Goal: Information Seeking & Learning: Learn about a topic

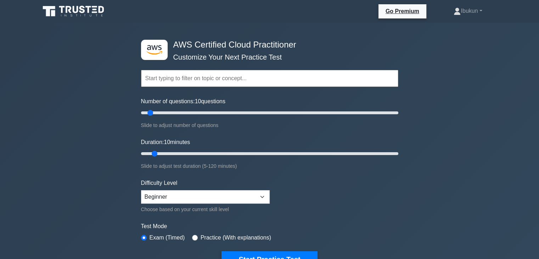
click at [254, 251] on button "Start Practice Test" at bounding box center [269, 259] width 96 height 16
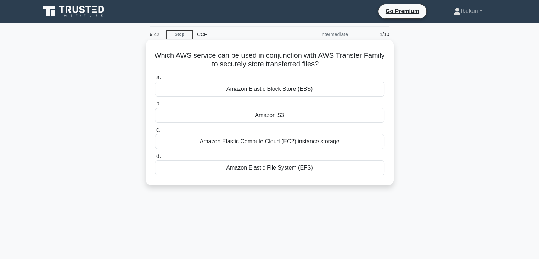
click at [262, 169] on div "Amazon Elastic File System (EFS)" at bounding box center [269, 167] width 229 height 15
click at [155, 158] on input "d. Amazon Elastic File System (EFS)" at bounding box center [155, 156] width 0 height 5
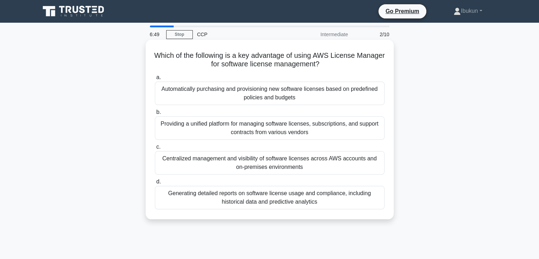
click at [222, 131] on div "Providing a unified platform for managing software licenses, subscriptions, and…" at bounding box center [269, 127] width 229 height 23
click at [155, 114] on input "b. Providing a unified platform for managing software licenses, subscriptions, …" at bounding box center [155, 112] width 0 height 5
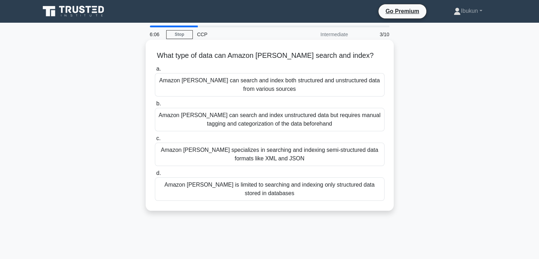
click at [251, 156] on div "Amazon Kendra specializes in searching and indexing semi-structured data format…" at bounding box center [269, 153] width 229 height 23
click at [155, 141] on input "c. Amazon Kendra specializes in searching and indexing semi-structured data for…" at bounding box center [155, 138] width 0 height 5
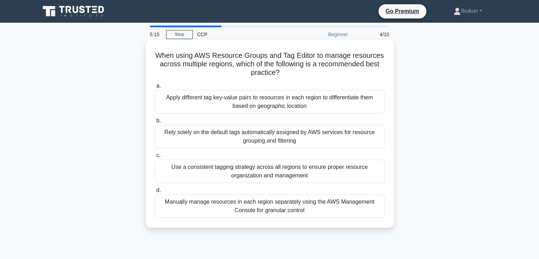
click at [268, 100] on div "Apply different tag key-value pairs to resources in each region to differentiat…" at bounding box center [269, 101] width 229 height 23
click at [155, 88] on input "a. Apply different tag key-value pairs to resources in each region to different…" at bounding box center [155, 86] width 0 height 5
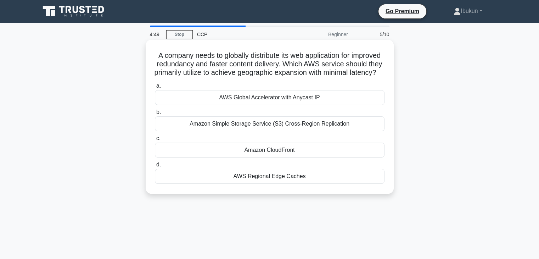
click at [277, 157] on div "Amazon CloudFront" at bounding box center [269, 149] width 229 height 15
click at [155, 141] on input "c. Amazon CloudFront" at bounding box center [155, 138] width 0 height 5
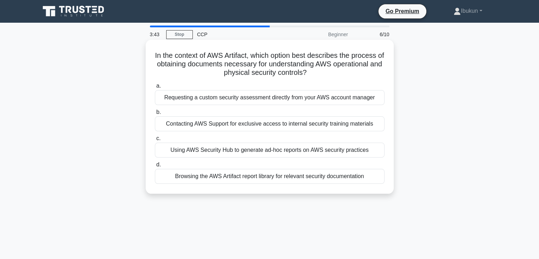
click at [253, 123] on div "Contacting AWS Support for exclusive access to internal security training mater…" at bounding box center [269, 123] width 229 height 15
click at [155, 114] on input "b. Contacting AWS Support for exclusive access to internal security training ma…" at bounding box center [155, 112] width 0 height 5
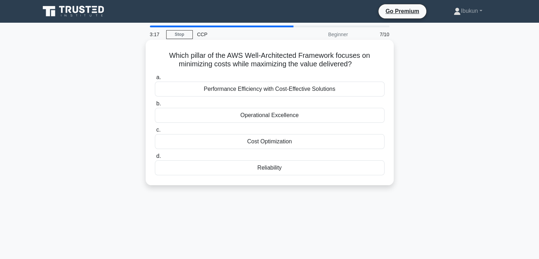
click at [333, 84] on div "Performance Efficiency with Cost-Effective Solutions" at bounding box center [269, 88] width 229 height 15
click at [155, 80] on input "a. Performance Efficiency with Cost-Effective Solutions" at bounding box center [155, 77] width 0 height 5
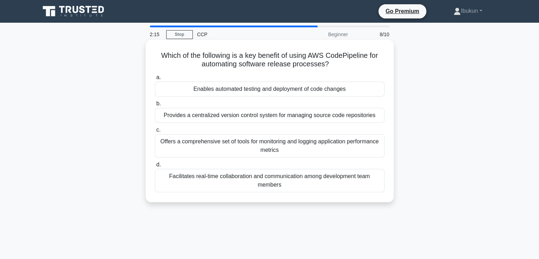
click at [275, 87] on div "Enables automated testing and deployment of code changes" at bounding box center [269, 88] width 229 height 15
click at [155, 80] on input "a. Enables automated testing and deployment of code changes" at bounding box center [155, 77] width 0 height 5
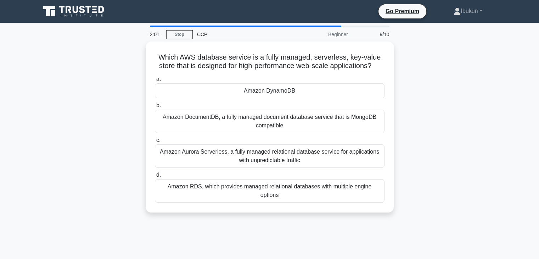
click at [465, 220] on div "2:01 Stop CCP Beginner 9/10 Which AWS database service is a fully managed, serv…" at bounding box center [269, 202] width 467 height 354
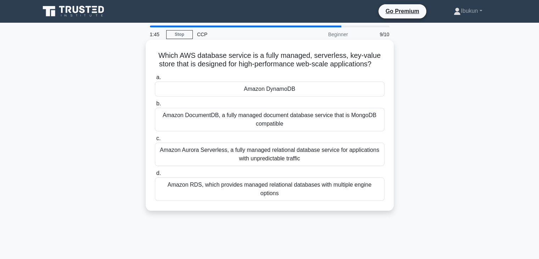
click at [268, 90] on div "Amazon DynamoDB" at bounding box center [269, 88] width 229 height 15
click at [155, 80] on input "a. Amazon DynamoDB" at bounding box center [155, 77] width 0 height 5
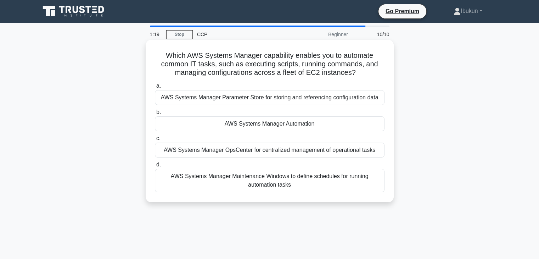
click at [263, 149] on div "AWS Systems Manager OpsCenter for centralized management of operational tasks" at bounding box center [269, 149] width 229 height 15
click at [155, 141] on input "c. AWS Systems Manager OpsCenter for centralized management of operational tasks" at bounding box center [155, 138] width 0 height 5
